Goal: Task Accomplishment & Management: Complete application form

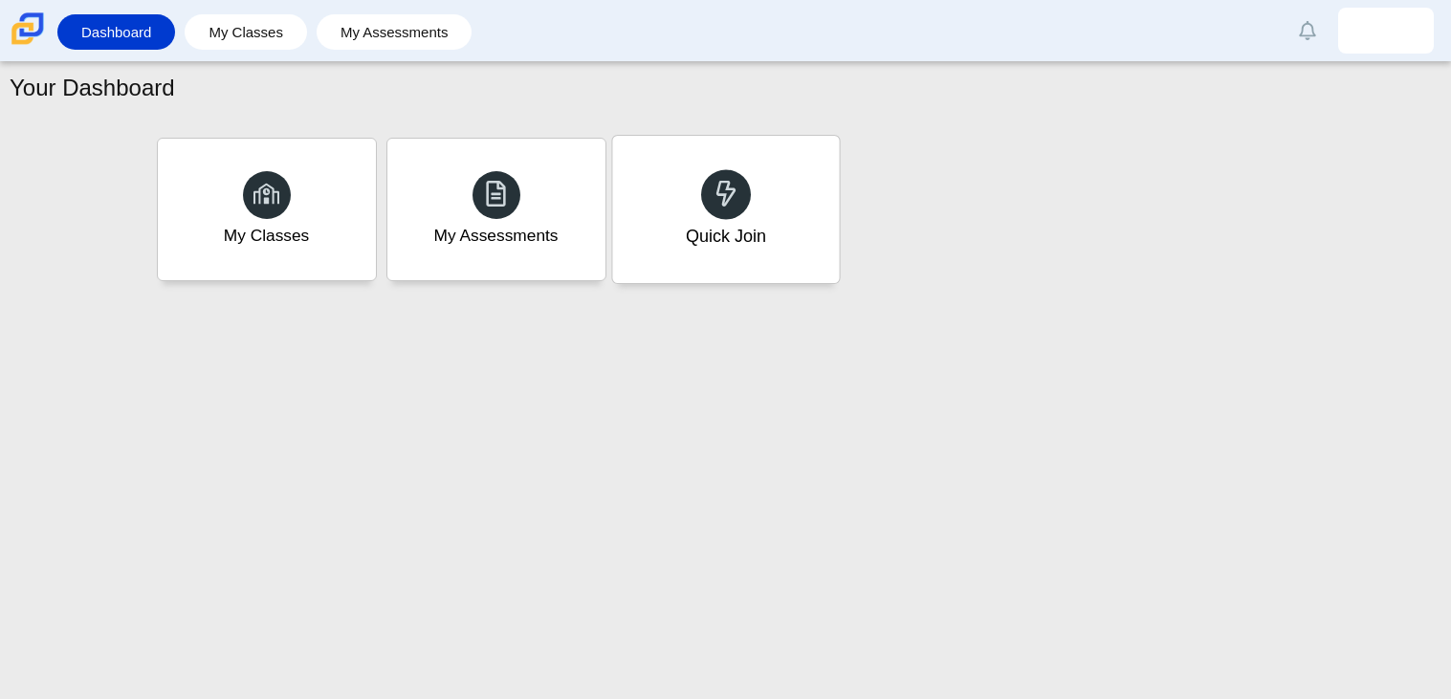
click at [741, 164] on div "Quick Join" at bounding box center [725, 209] width 227 height 147
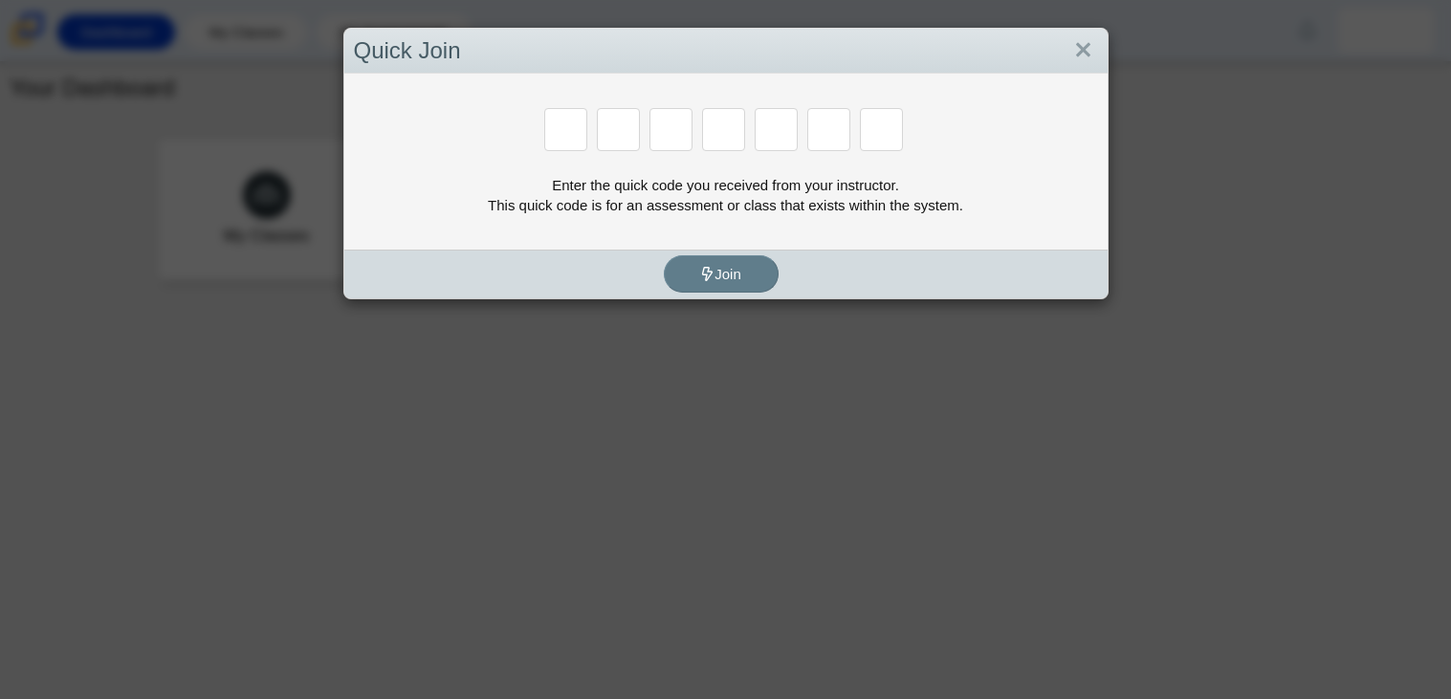
click at [573, 122] on input "Enter Access Code Digit 1" at bounding box center [565, 129] width 43 height 43
type input "d"
type input "e"
type input "g"
type input "v"
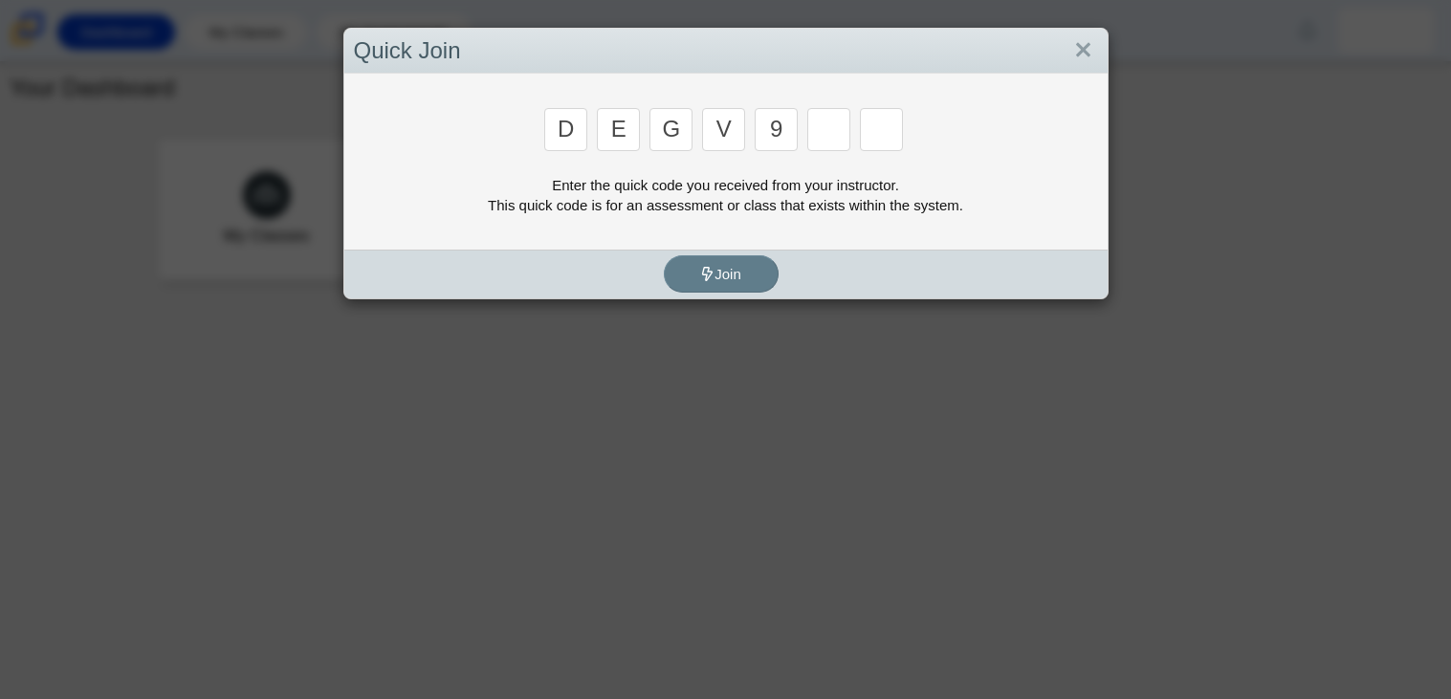
type input "9"
type input "b"
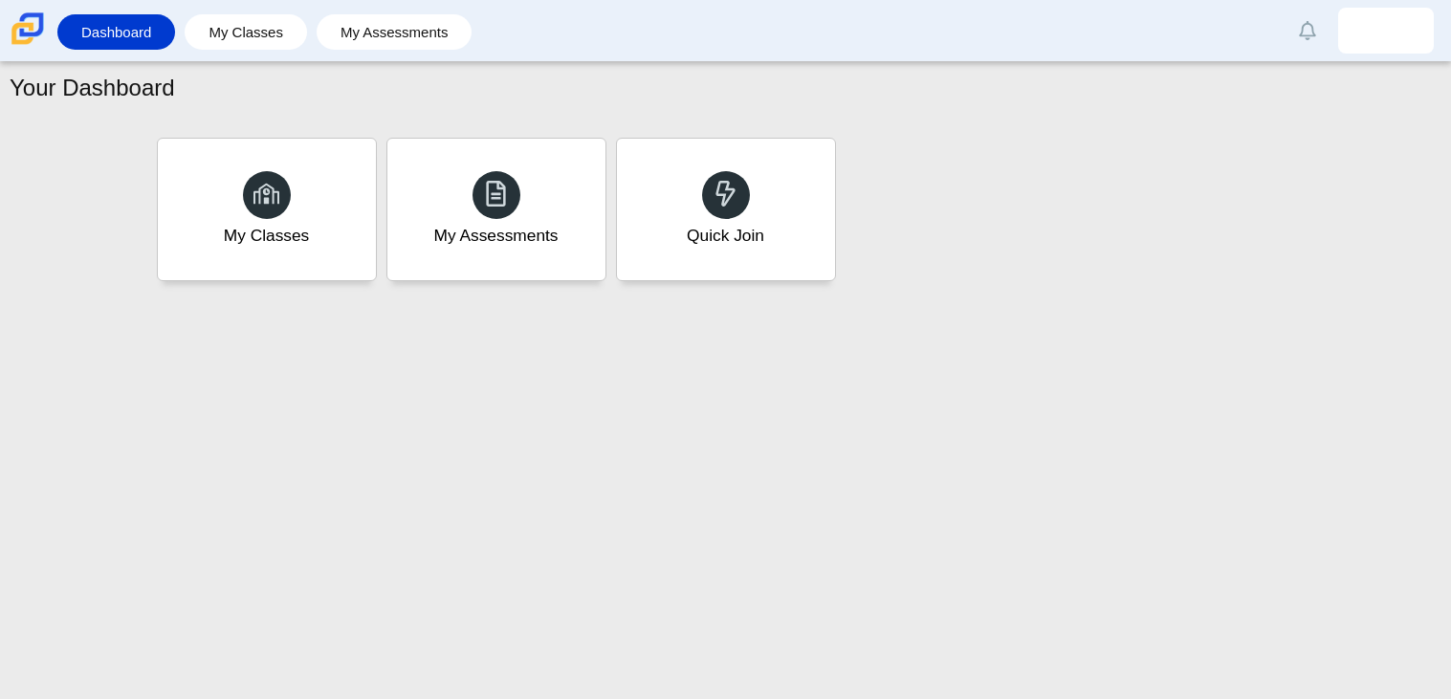
type input "5"
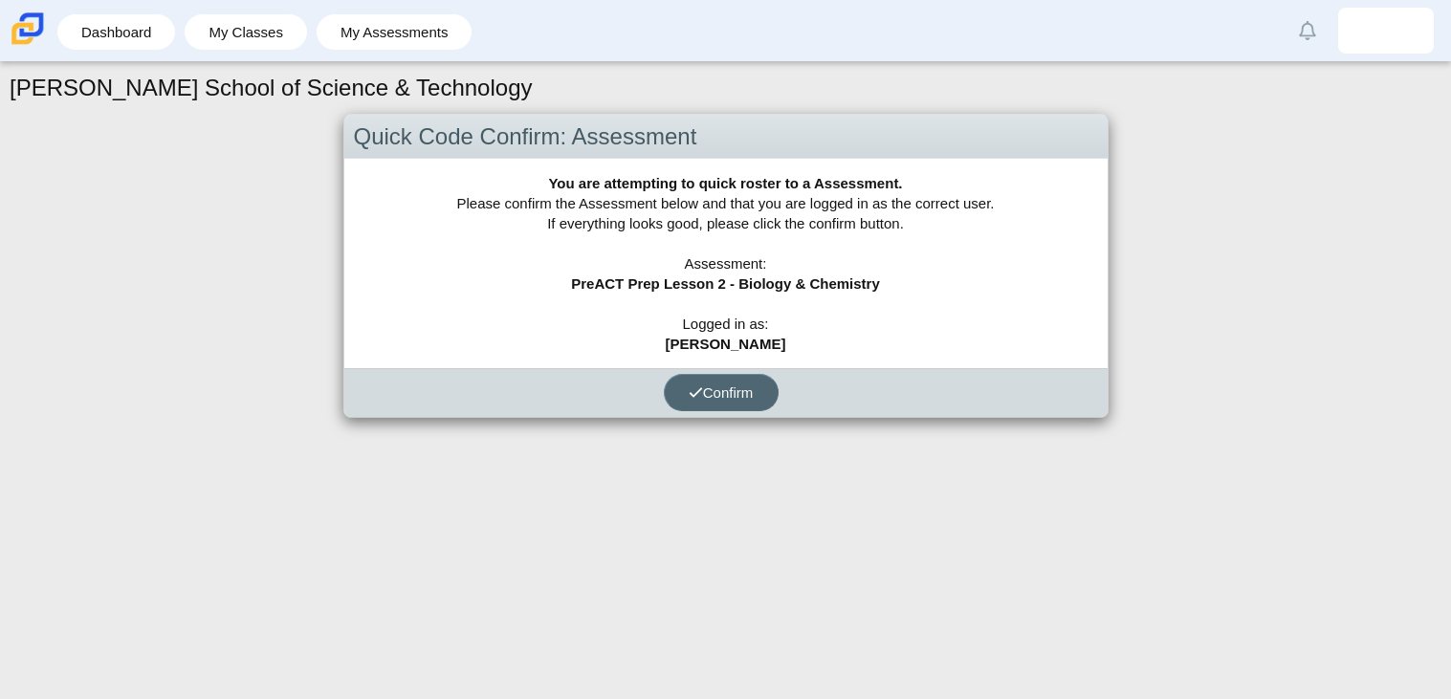
click at [731, 404] on button "Confirm" at bounding box center [721, 392] width 115 height 37
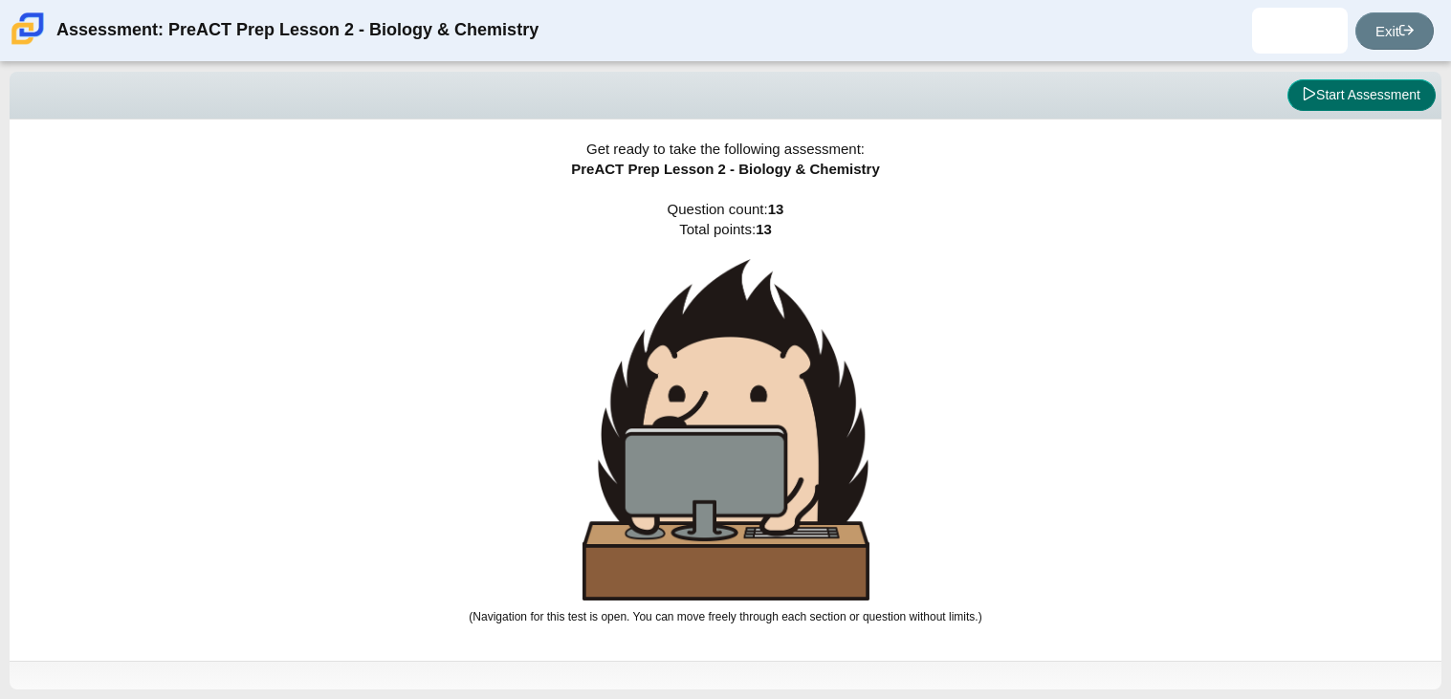
click at [1317, 103] on button "Start Assessment" at bounding box center [1362, 95] width 148 height 33
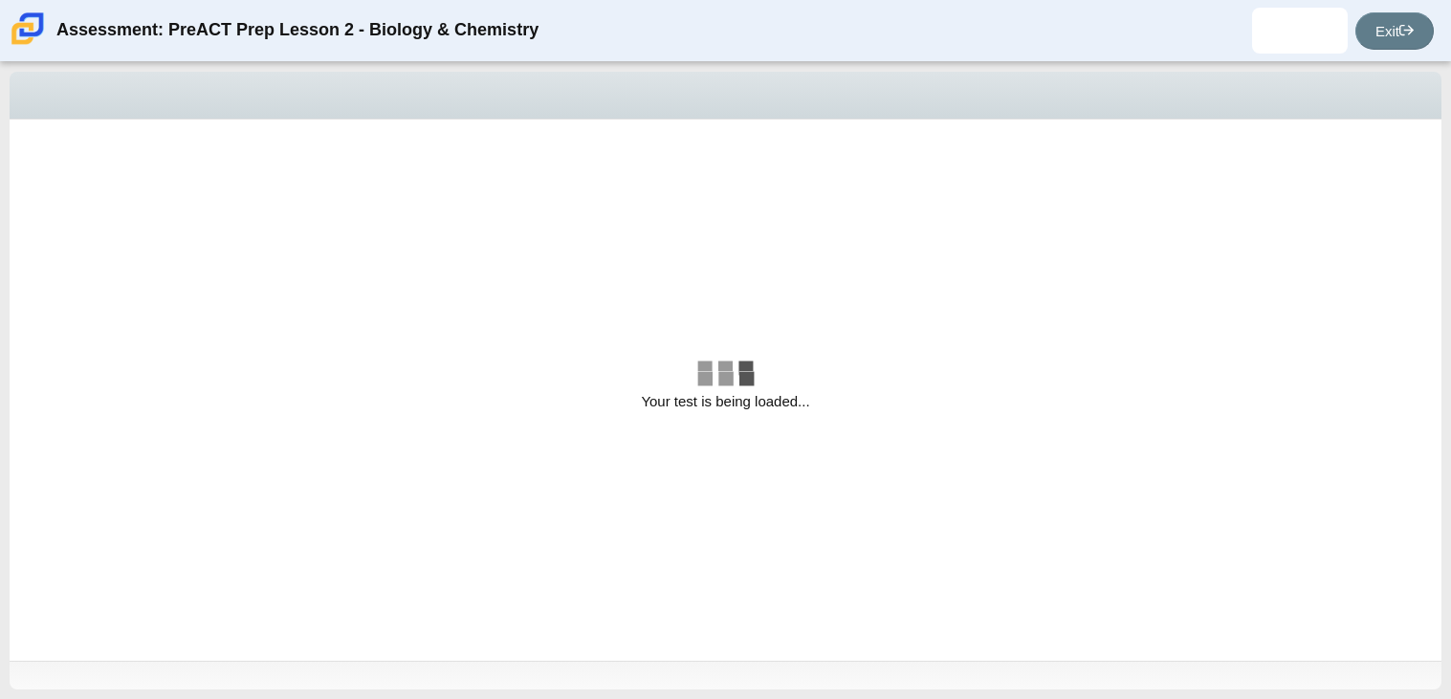
select select "58607607-65e7-4836-9523-ecd11f1865a2"
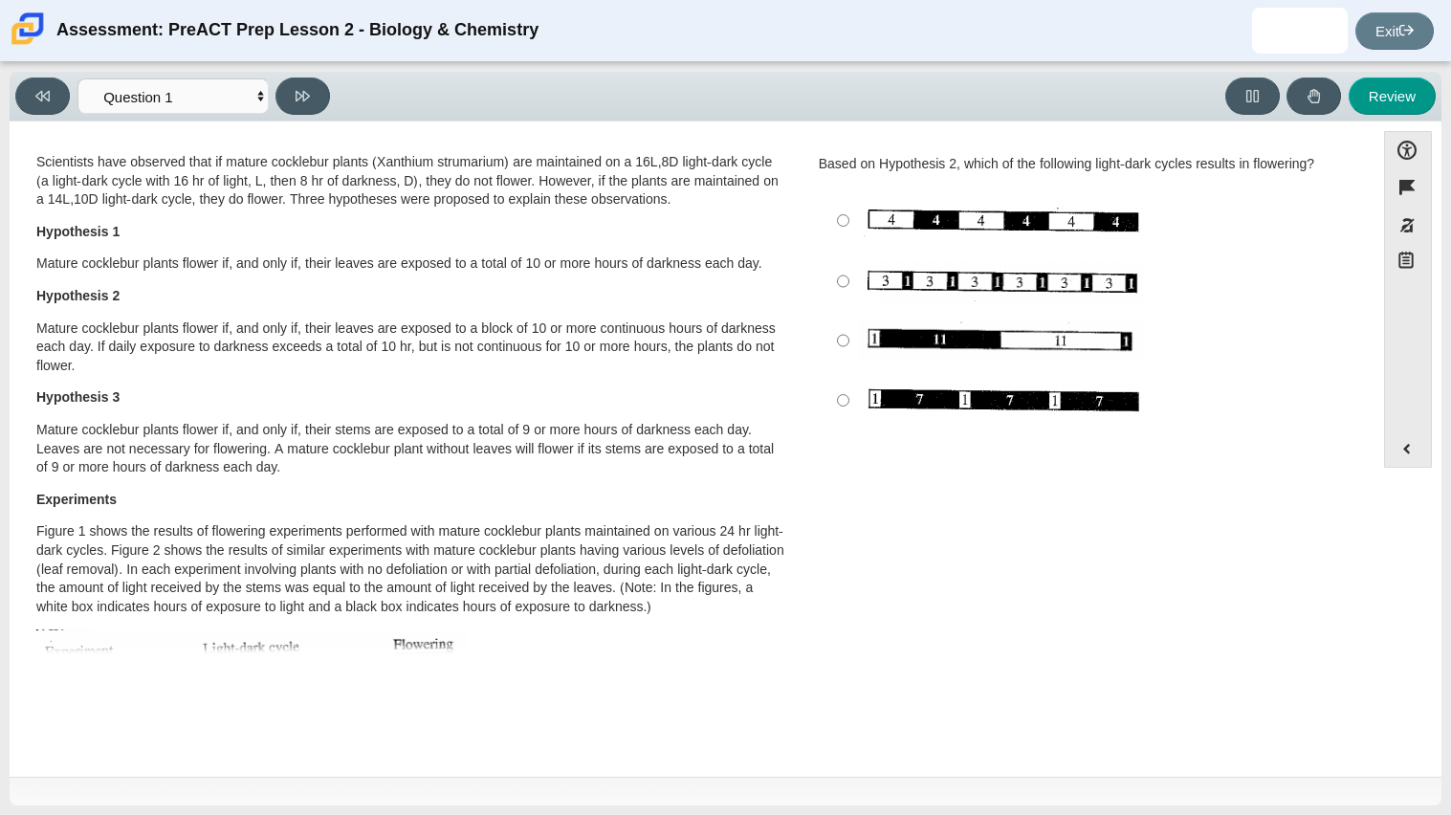
click at [927, 345] on img "Assessment items" at bounding box center [1001, 340] width 286 height 43
click at [850, 345] on input "Image without description" at bounding box center [843, 340] width 12 height 59
radio input "true"
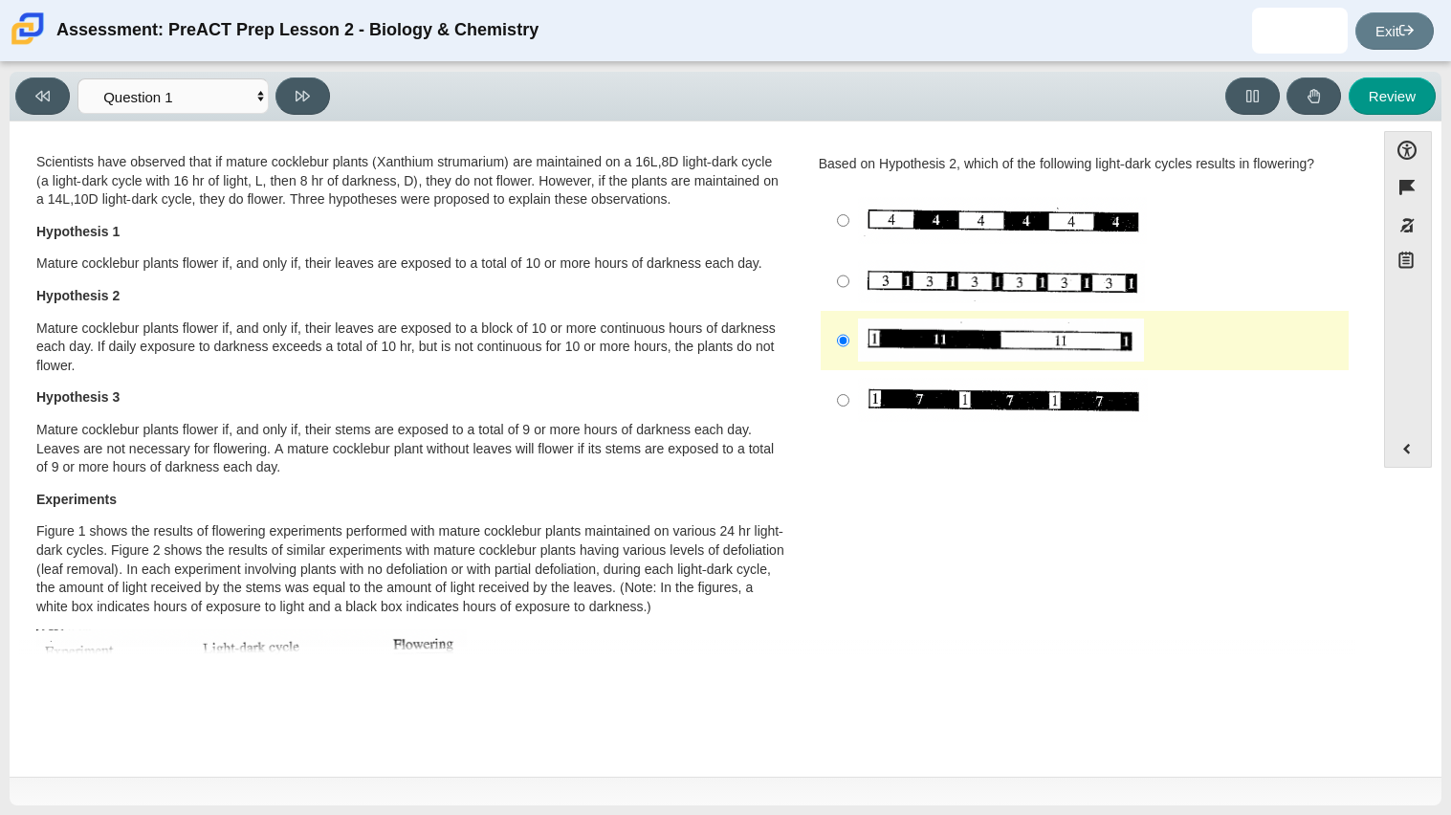
click at [963, 394] on img "Assessment items" at bounding box center [1003, 400] width 290 height 44
click at [850, 394] on input "Image without description" at bounding box center [843, 400] width 12 height 60
radio input "true"
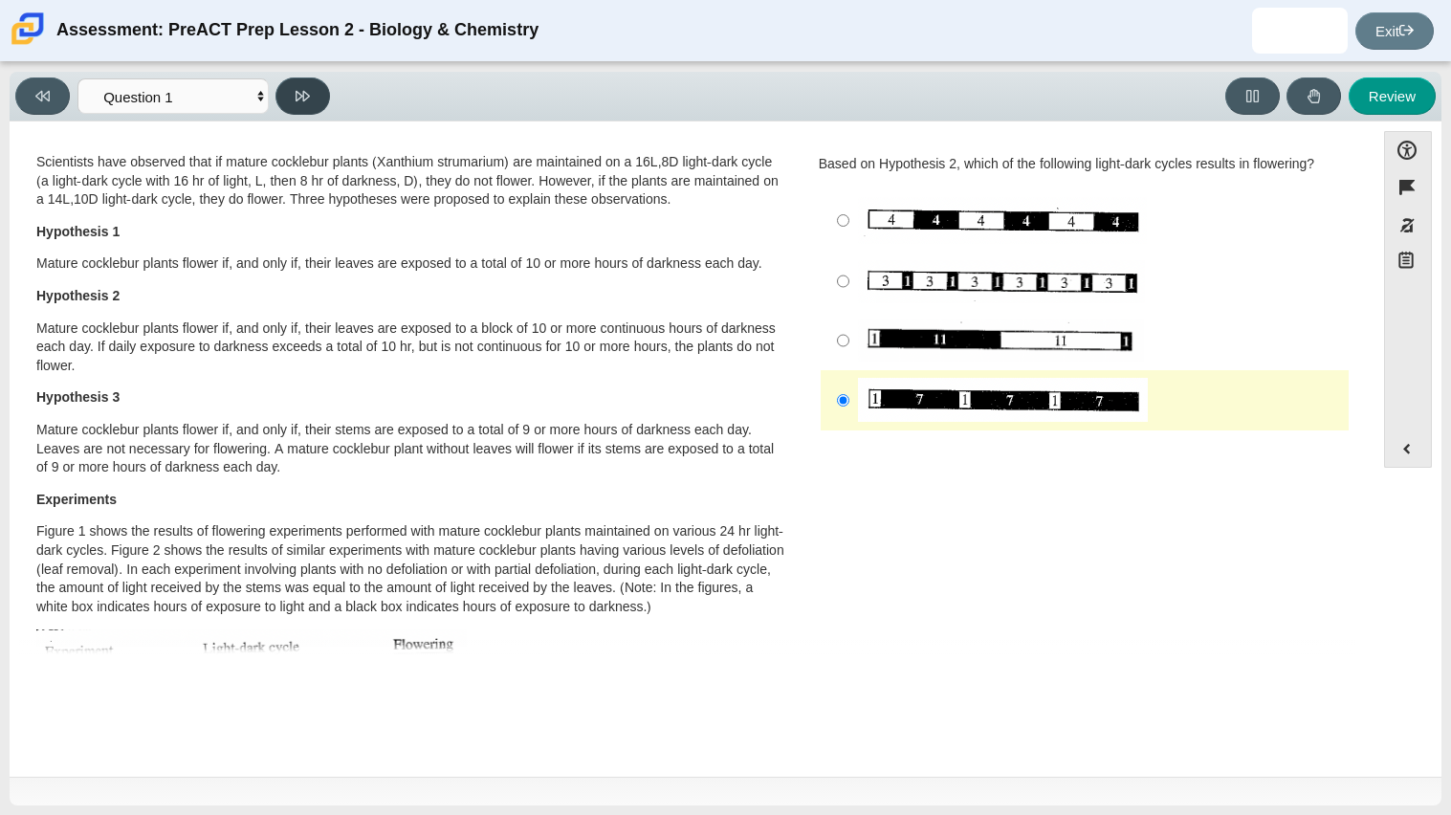
click at [311, 100] on button at bounding box center [303, 95] width 55 height 37
select select "8d1c24a4-7cd6-489d-b988-502286bc803b"
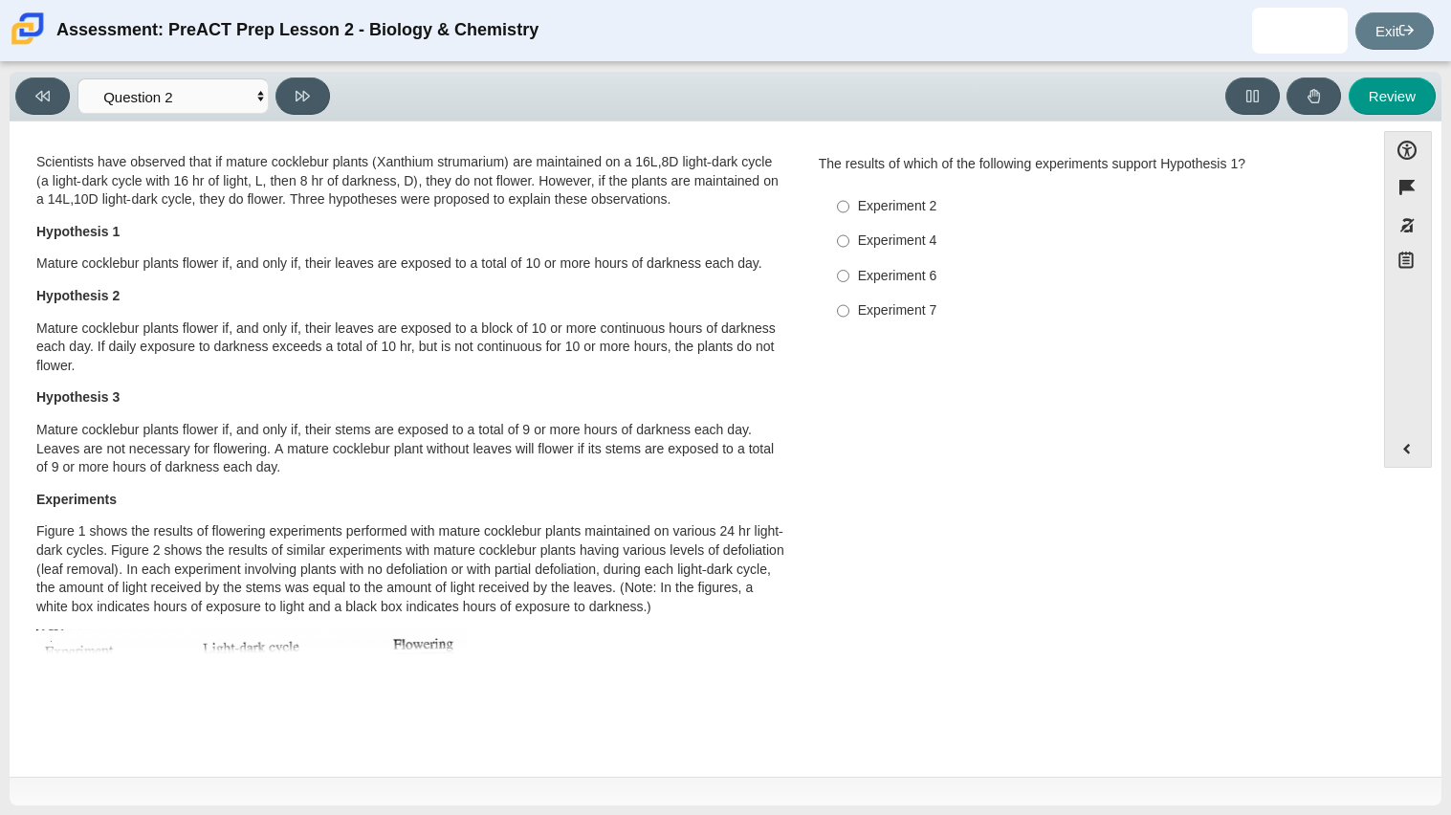
click at [845, 201] on label "Experiment 2 Experiment 2" at bounding box center [1086, 206] width 525 height 34
click at [845, 201] on input "Experiment 2 Experiment 2" at bounding box center [843, 206] width 12 height 34
radio input "true"
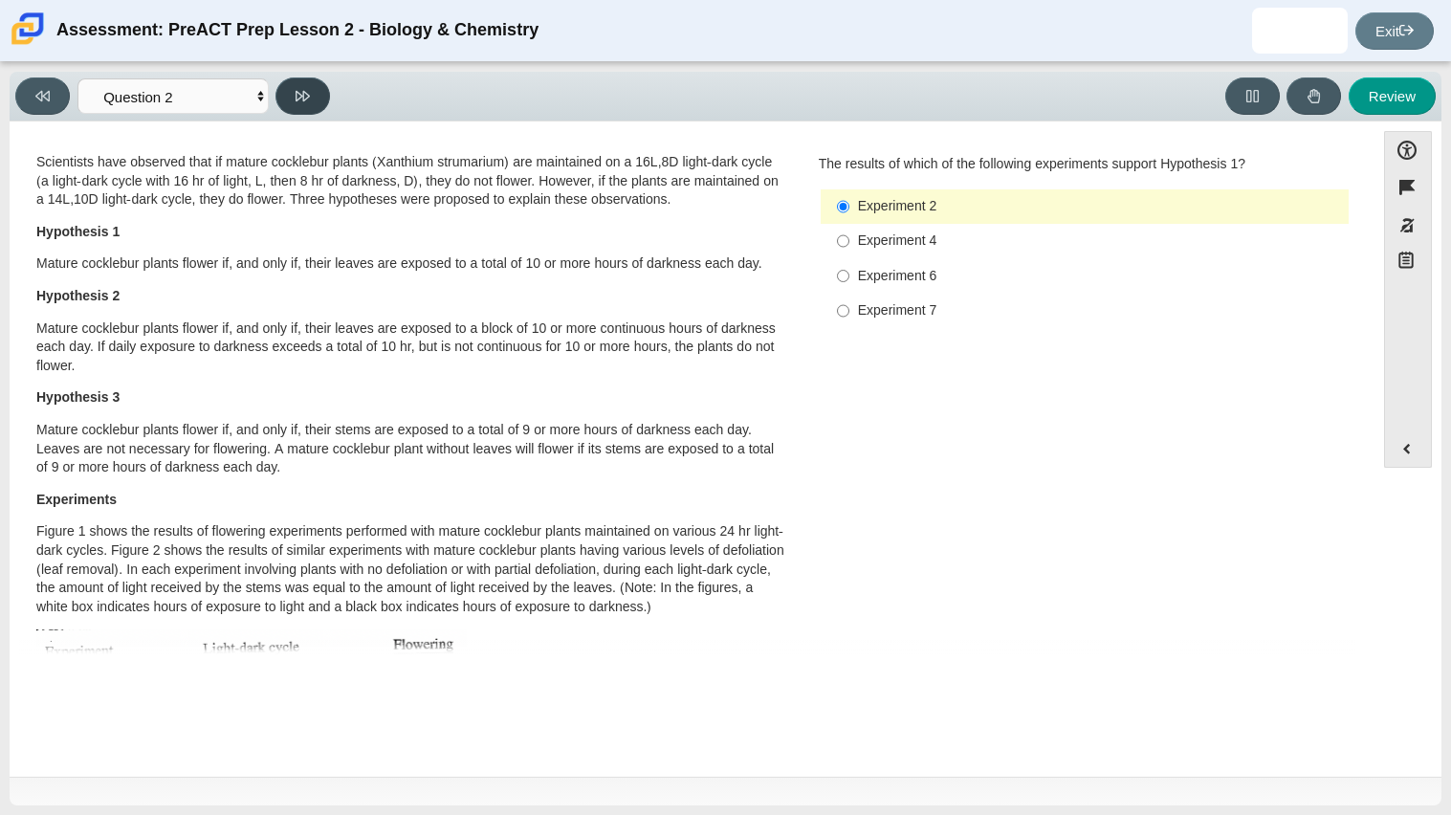
click at [308, 94] on icon at bounding box center [303, 96] width 14 height 11
select select "8aa6c8c2-ff04-42be-b993-b922df24ee39"
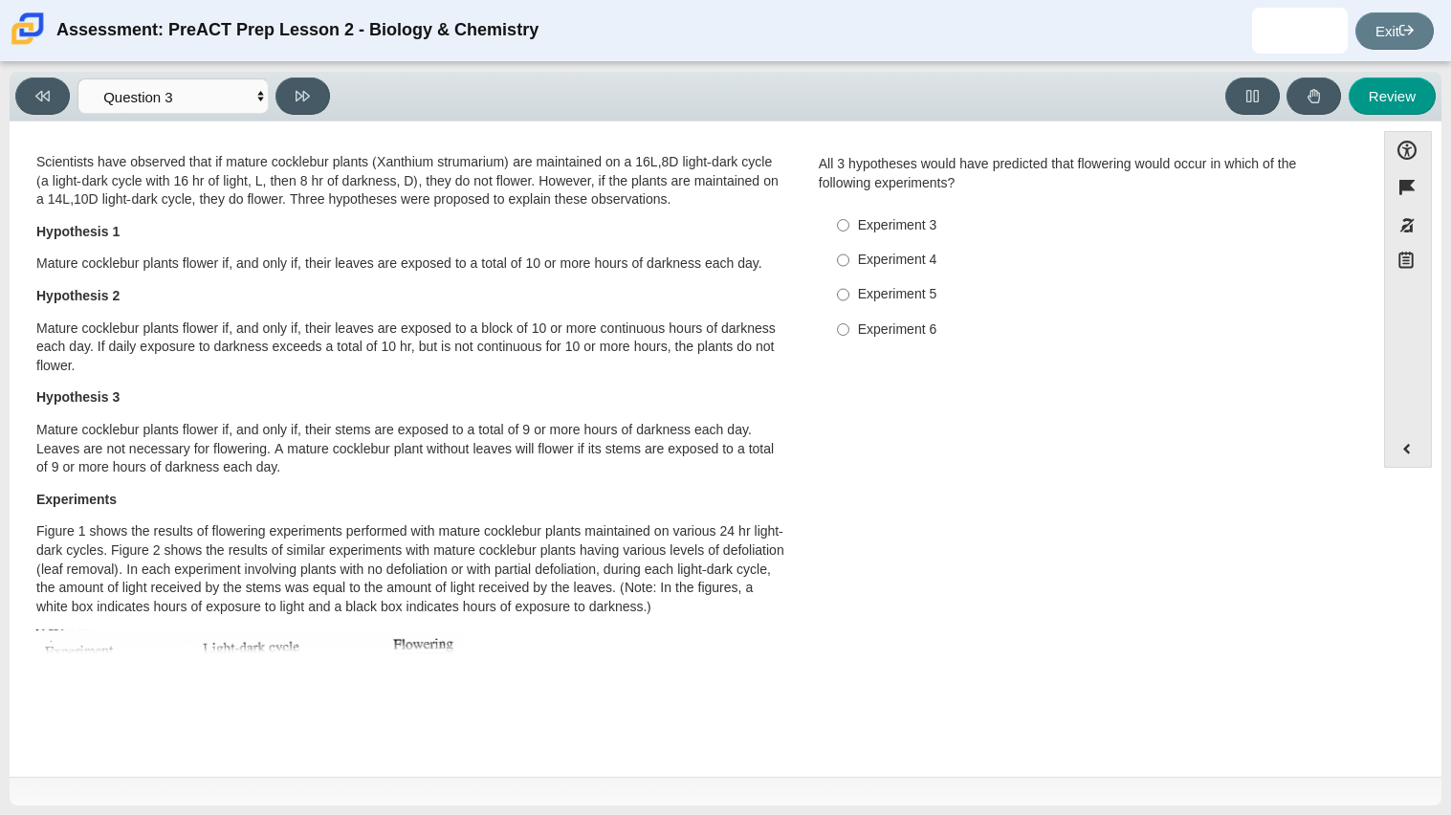
click at [911, 228] on div "Experiment 3" at bounding box center [1099, 225] width 483 height 19
click at [850, 228] on input "Experiment 3 Experiment 3" at bounding box center [843, 225] width 12 height 34
radio input "true"
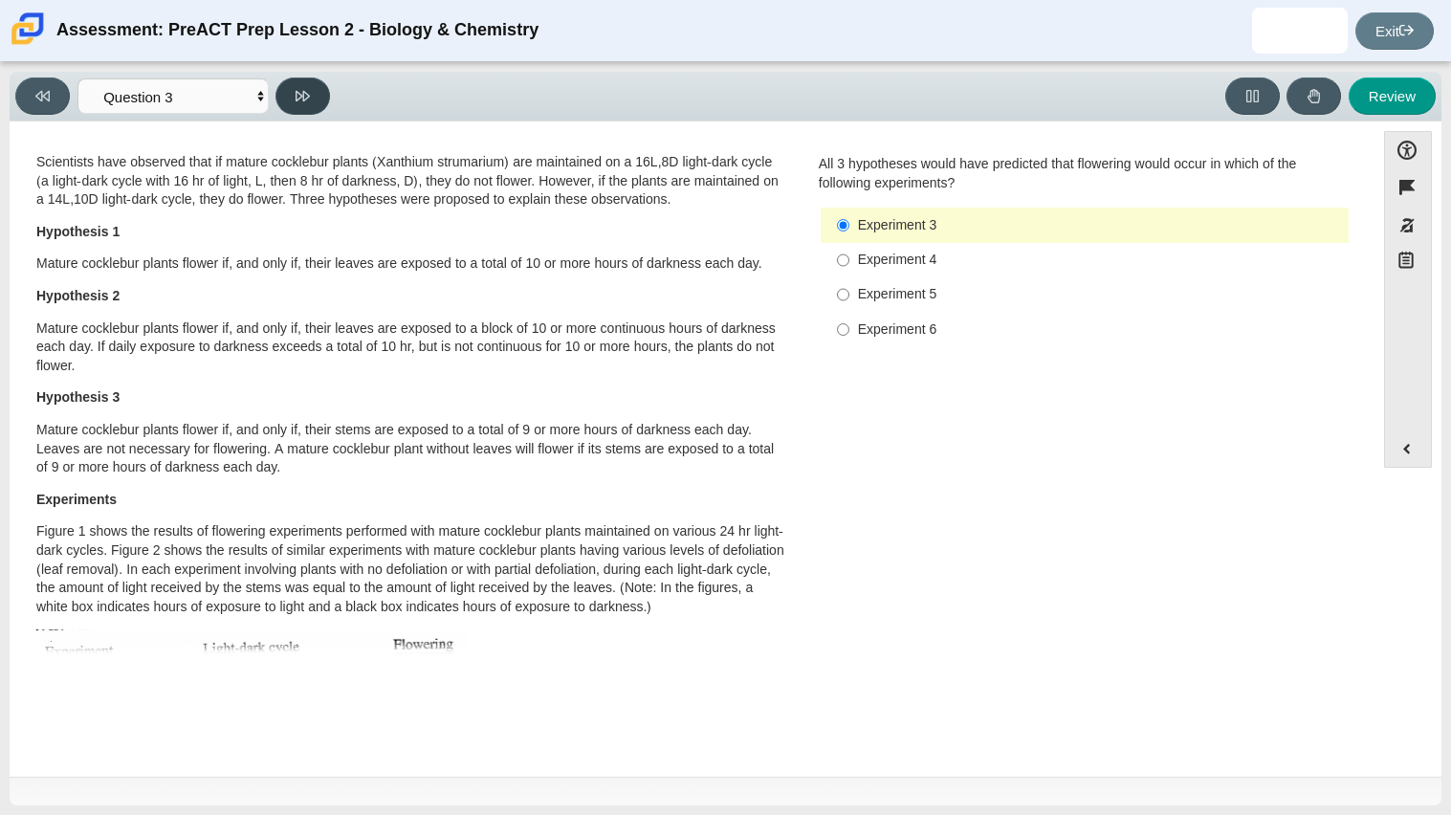
click at [300, 95] on icon at bounding box center [303, 96] width 14 height 11
select select "a2d2bfff-1606-481f-926c-b12ef05ecfca"
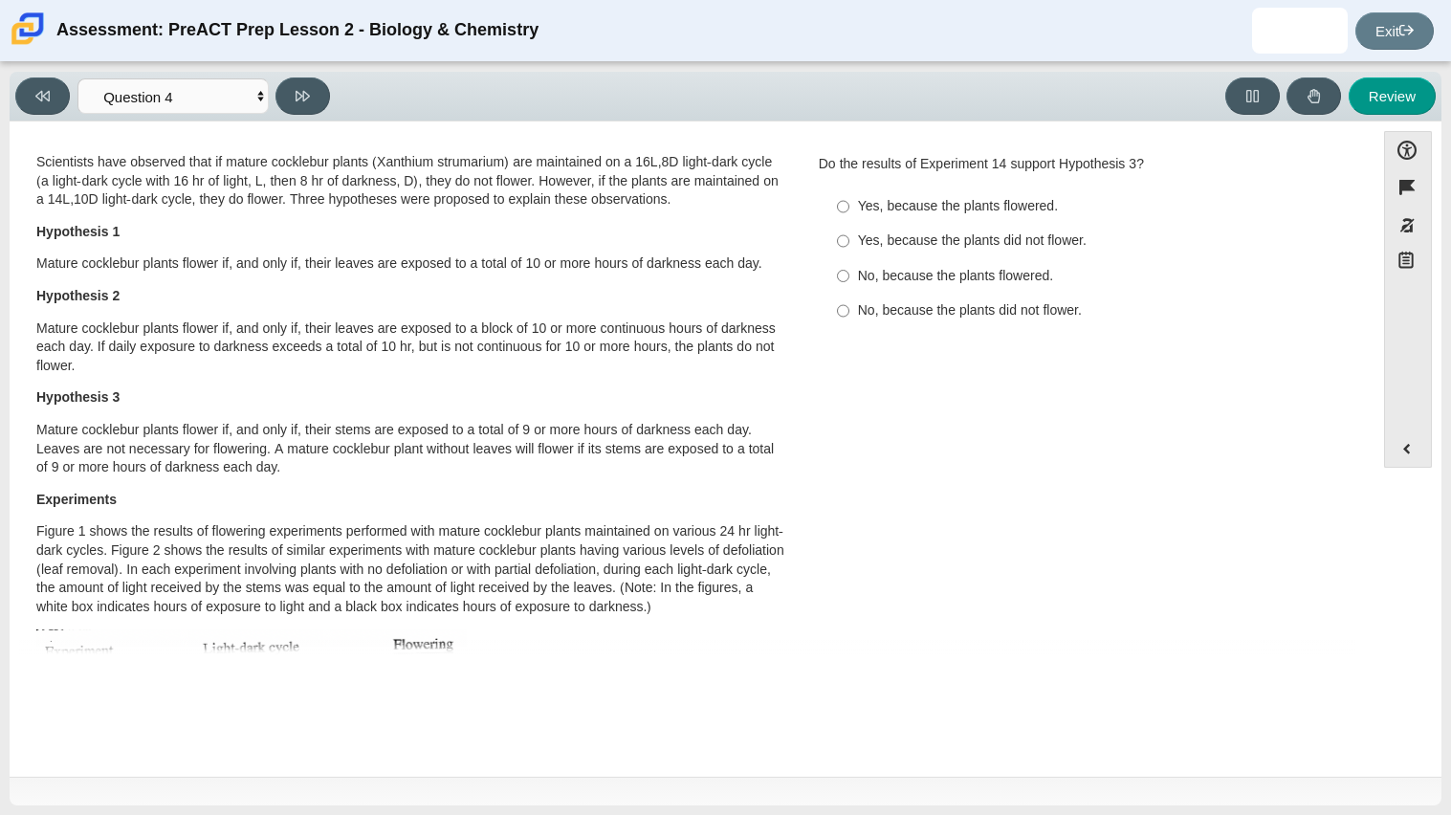
click at [918, 312] on div "No, because the plants did not flower." at bounding box center [1099, 310] width 483 height 19
click at [850, 312] on input "No, because the plants did not flower. No, because the plants did not flower." at bounding box center [843, 311] width 12 height 34
radio input "true"
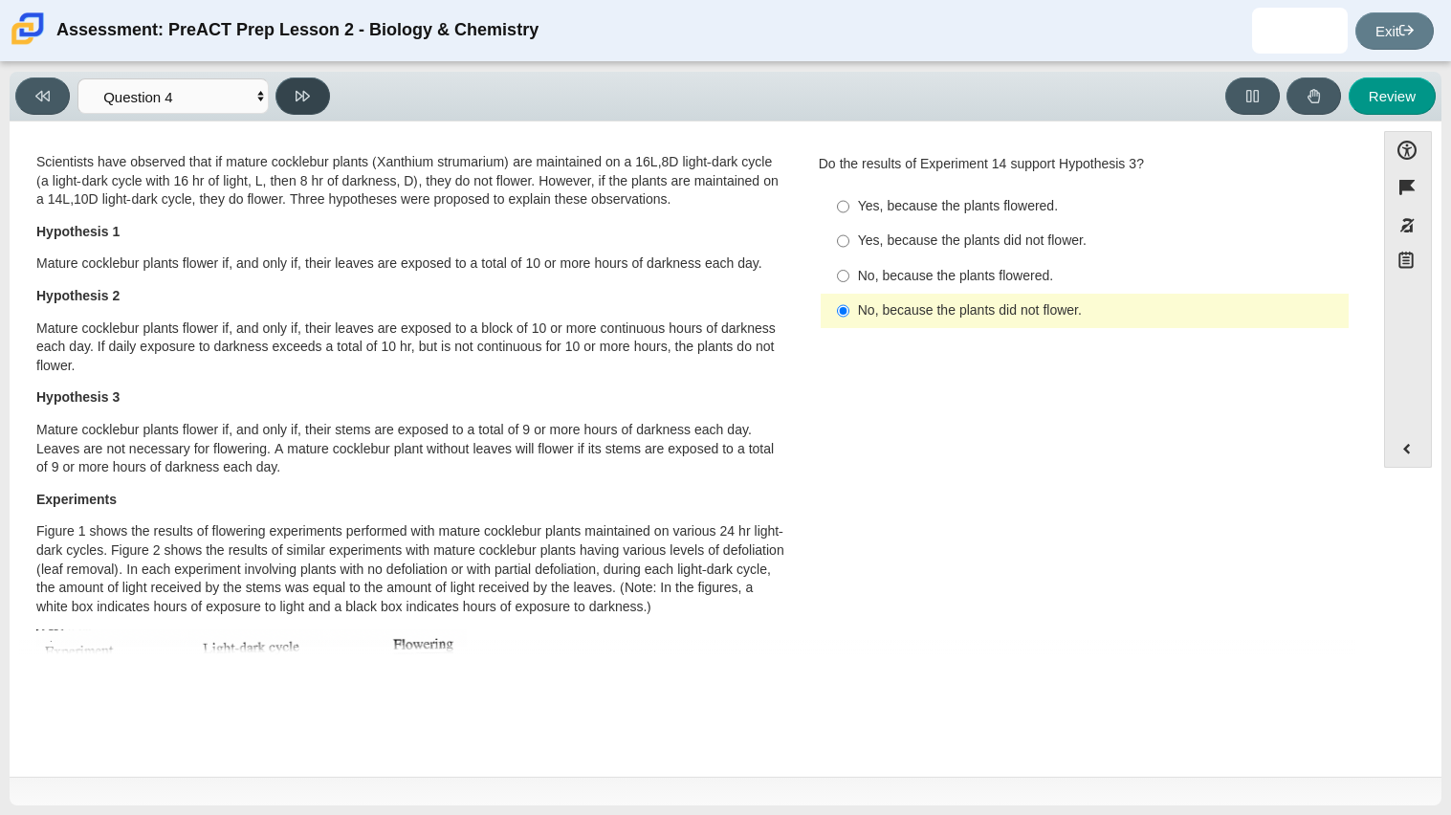
click at [306, 107] on button at bounding box center [303, 95] width 55 height 37
select select "126f6caa-ff17-44a4-bbb0-212a44a98b62"
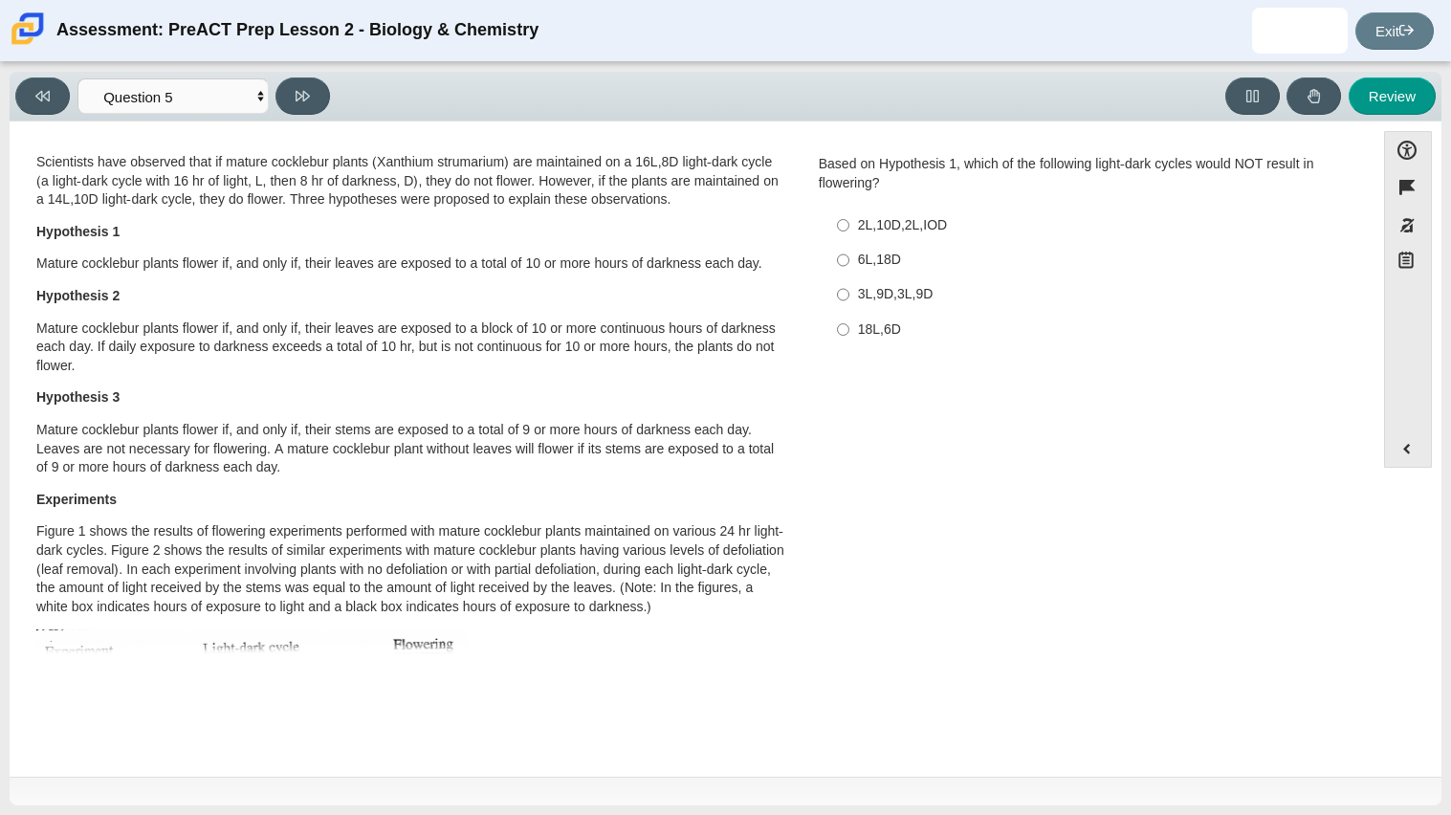
click at [873, 265] on div "6L,18D" at bounding box center [1099, 260] width 483 height 19
click at [850, 265] on input "6L,18D 6L,18D" at bounding box center [843, 260] width 12 height 34
radio input "true"
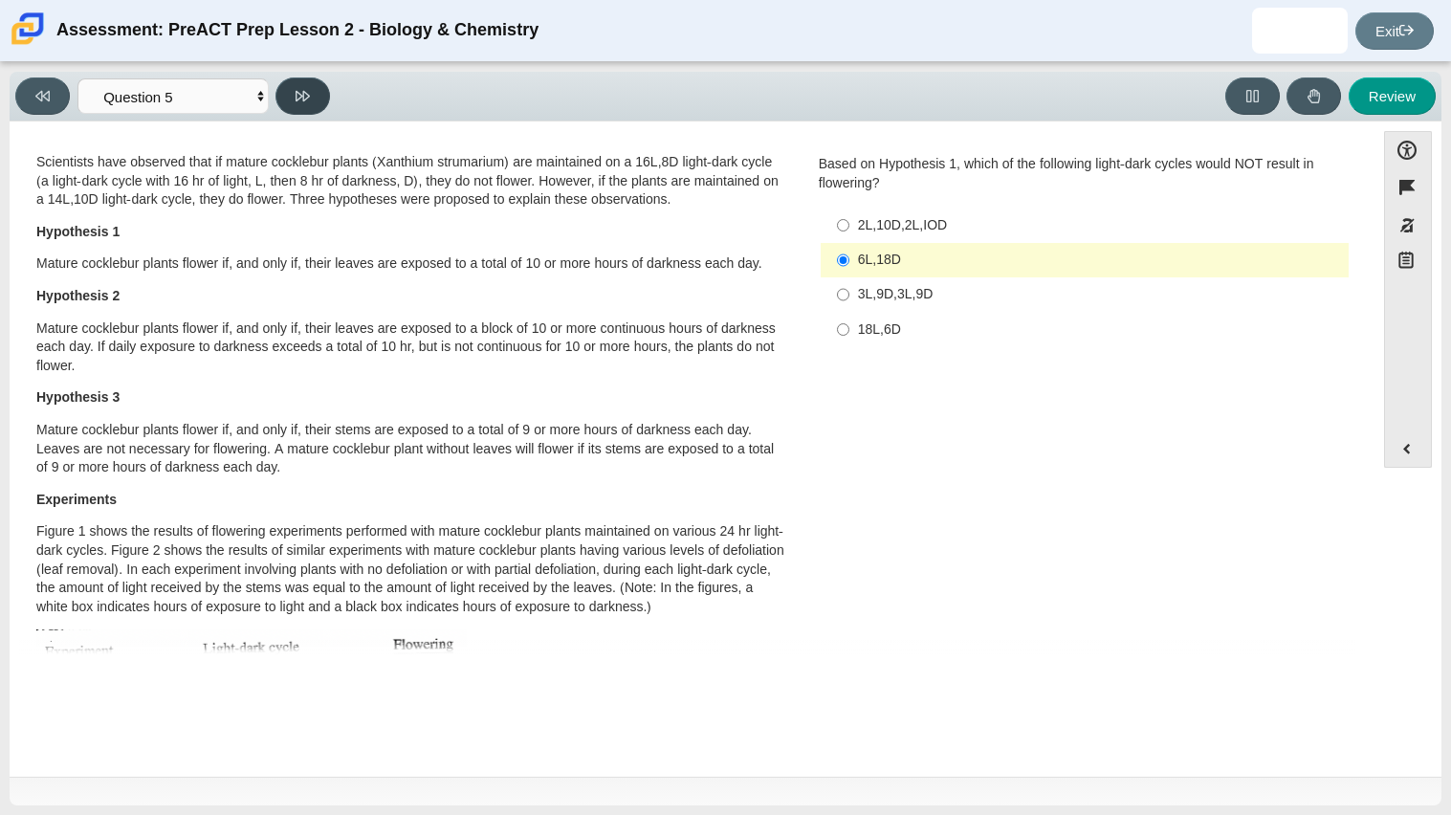
click at [321, 104] on button at bounding box center [303, 95] width 55 height 37
select select "904c6dcc-1691-4157-abd3-a5f855e06bb8"
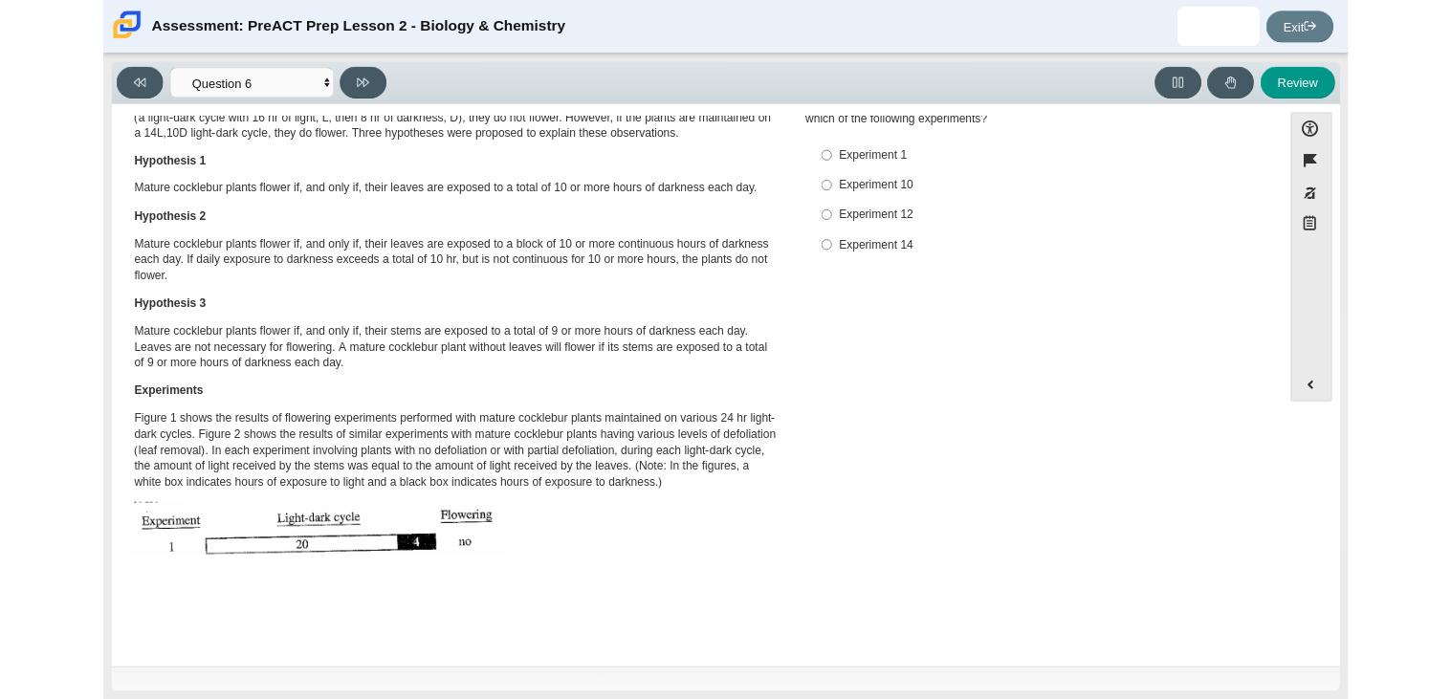
scroll to position [22, 0]
